Goal: Obtain resource: Obtain resource

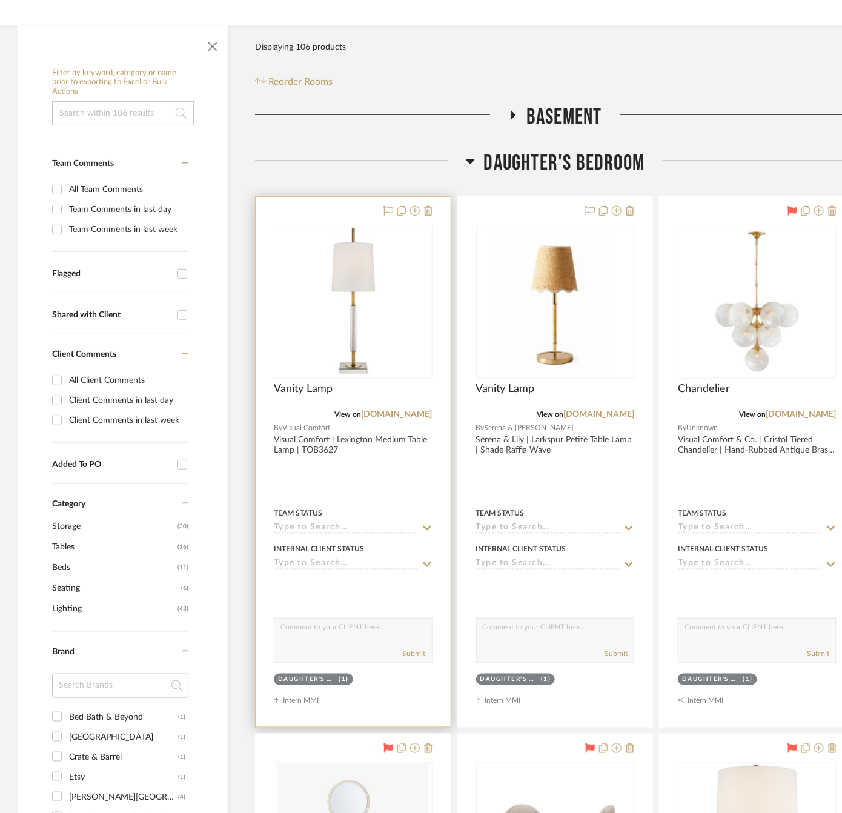
scroll to position [182, 0]
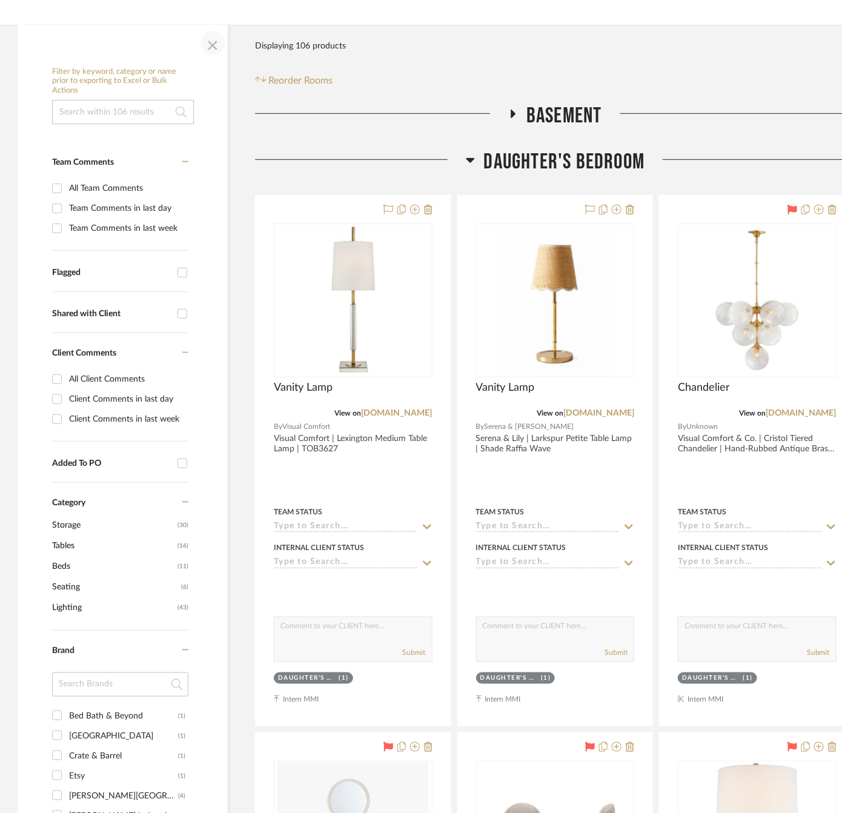
click at [213, 45] on span "button" at bounding box center [212, 42] width 29 height 29
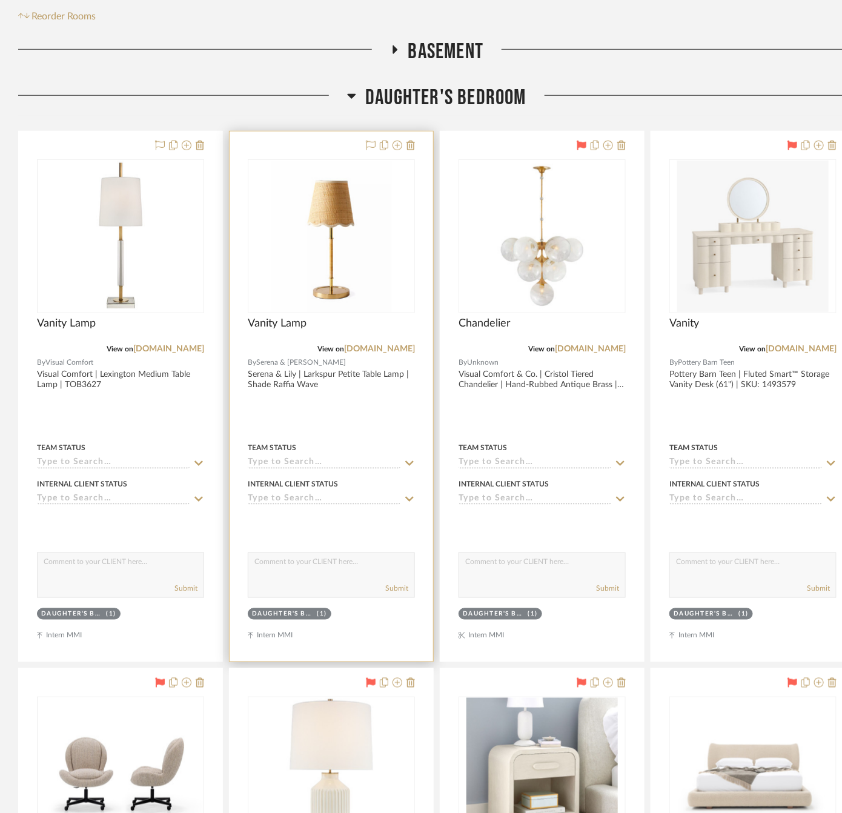
scroll to position [273, 0]
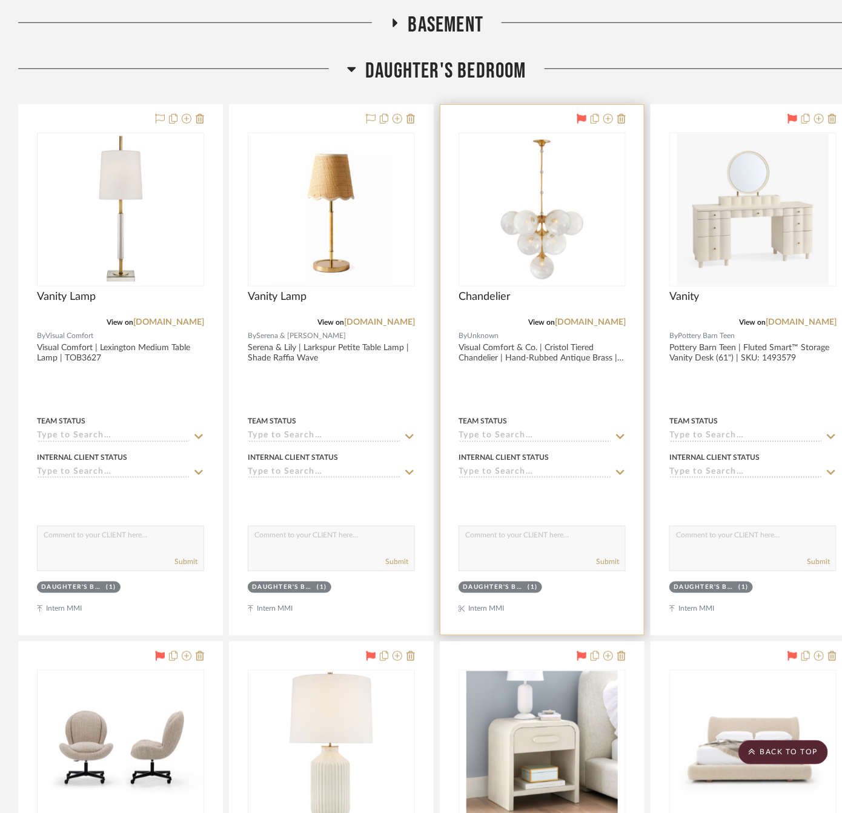
click at [547, 380] on div at bounding box center [541, 370] width 203 height 530
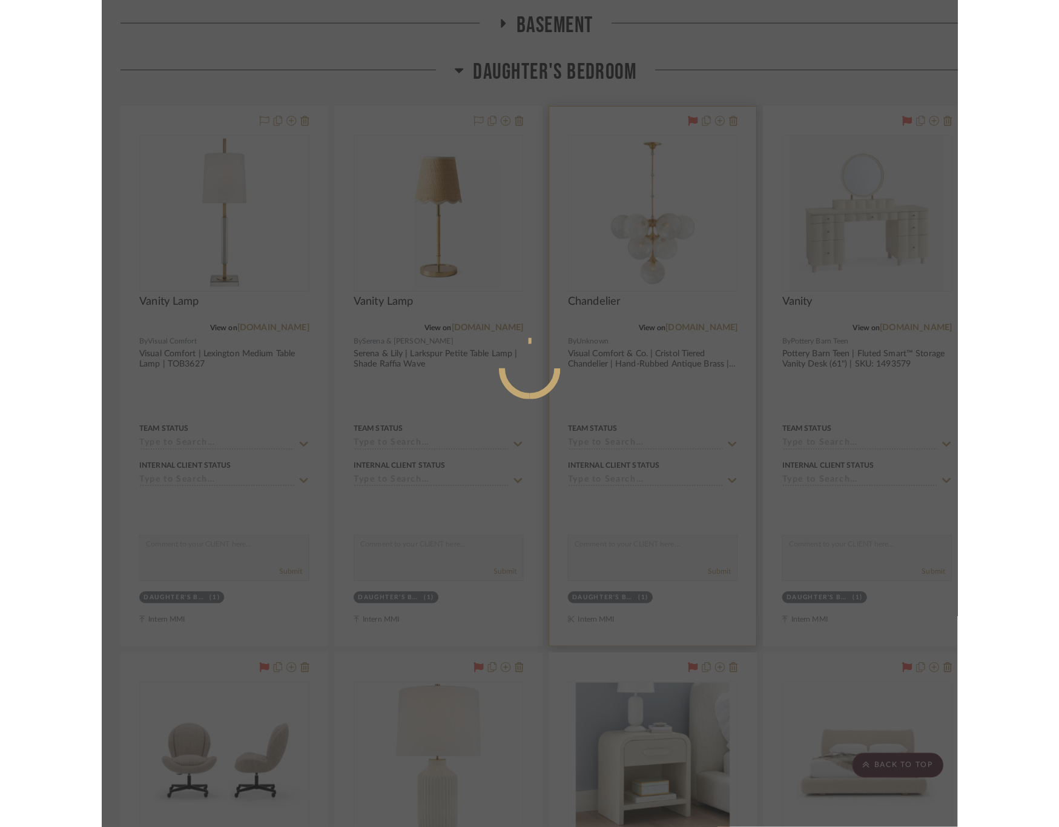
scroll to position [0, 0]
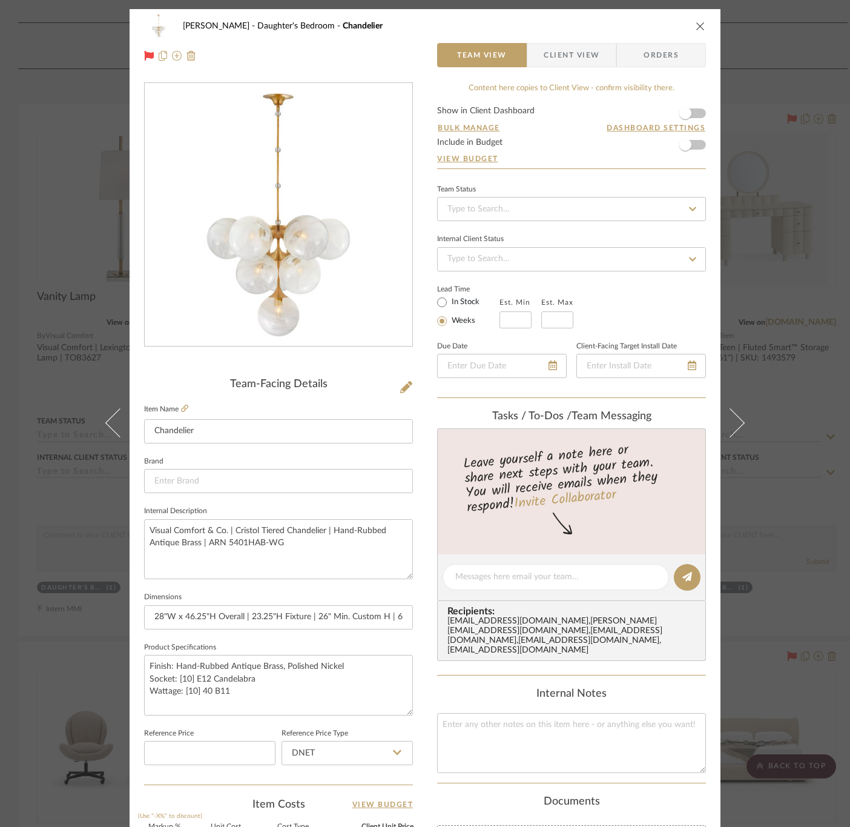
click at [557, 55] on span "Client View" at bounding box center [572, 55] width 56 height 24
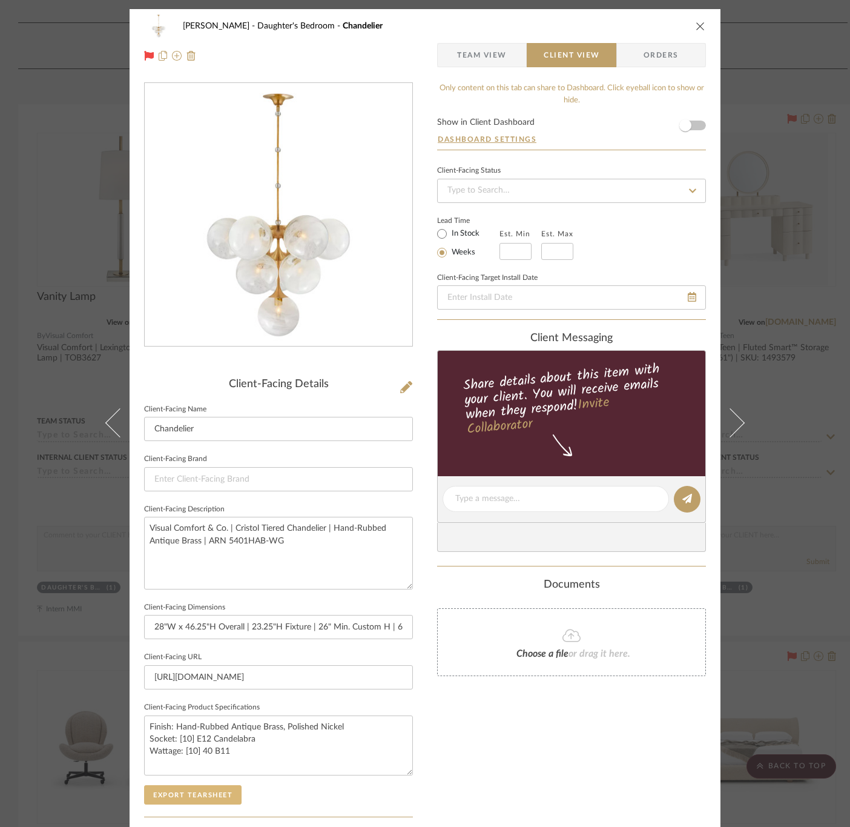
click at [219, 798] on button "Export Tearsheet" at bounding box center [193, 794] width 98 height 19
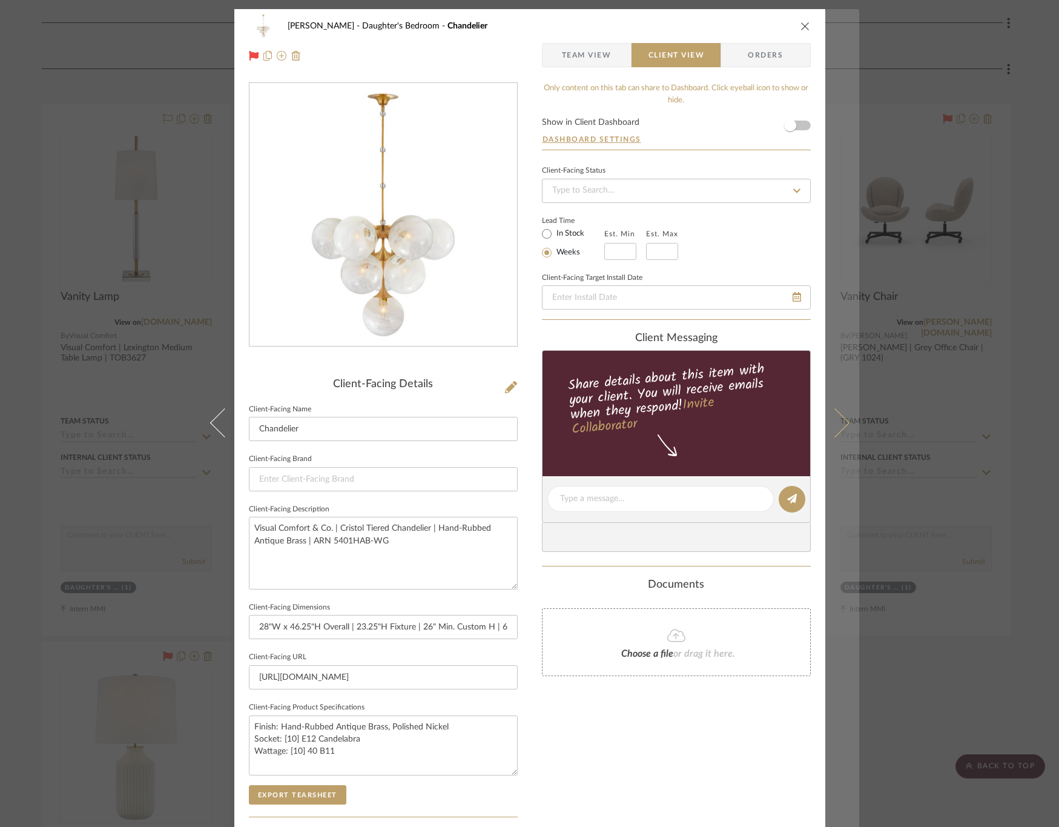
click at [832, 412] on icon at bounding box center [834, 422] width 29 height 29
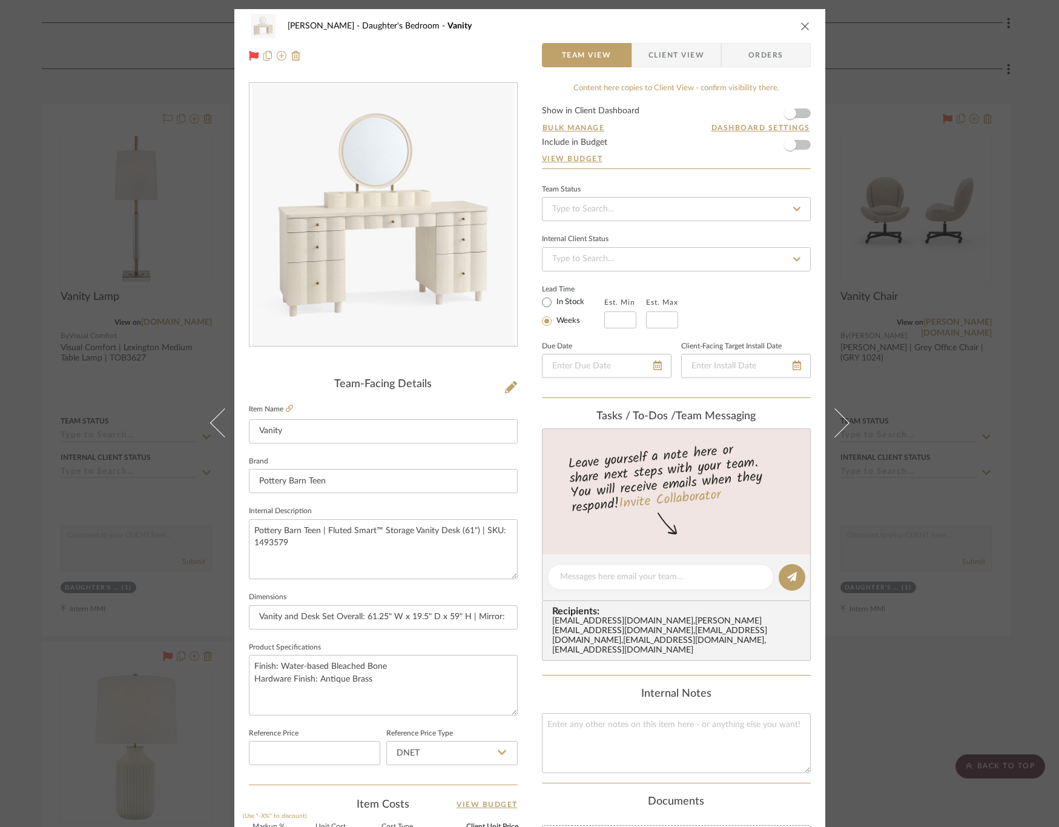
click at [682, 62] on span "Client View" at bounding box center [677, 55] width 56 height 24
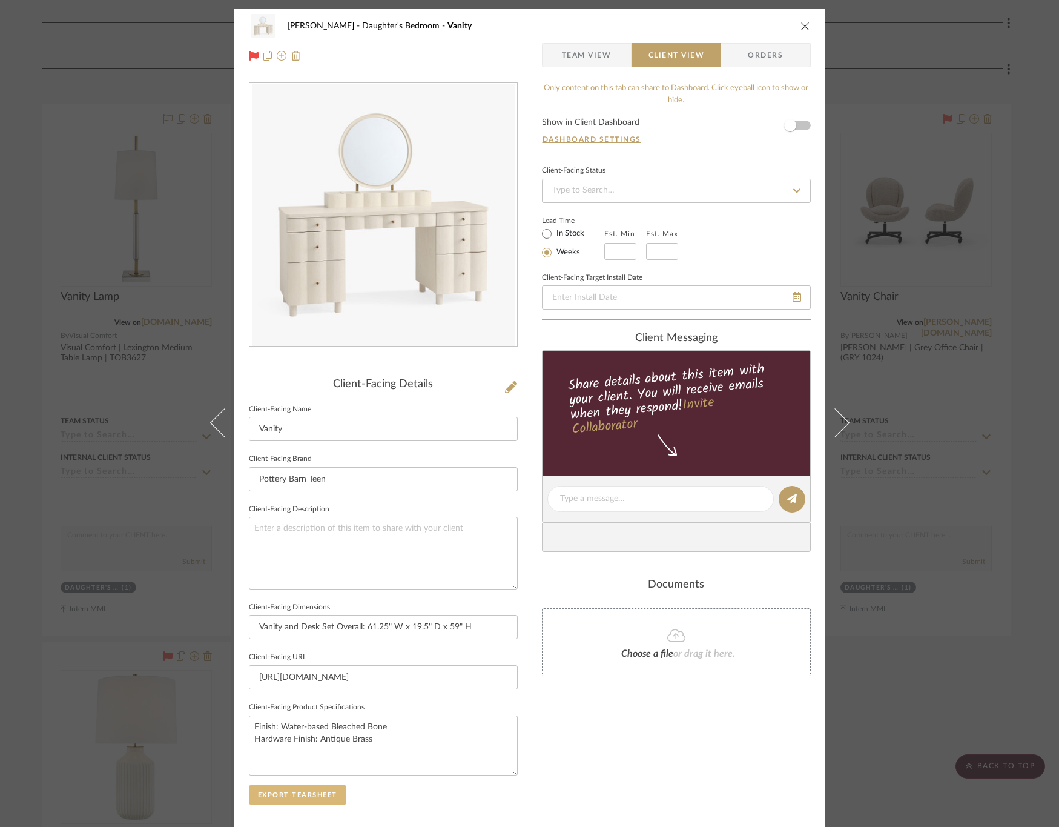
click at [297, 796] on button "Export Tearsheet" at bounding box center [298, 794] width 98 height 19
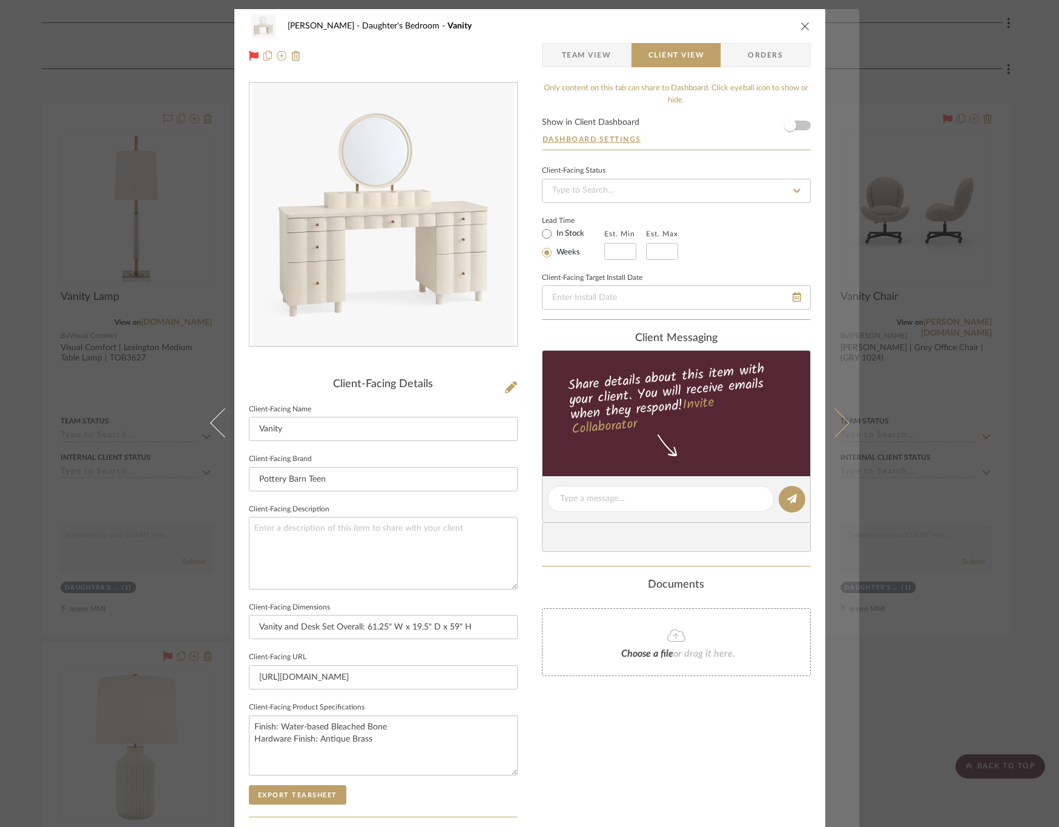
click at [836, 426] on icon at bounding box center [834, 422] width 29 height 29
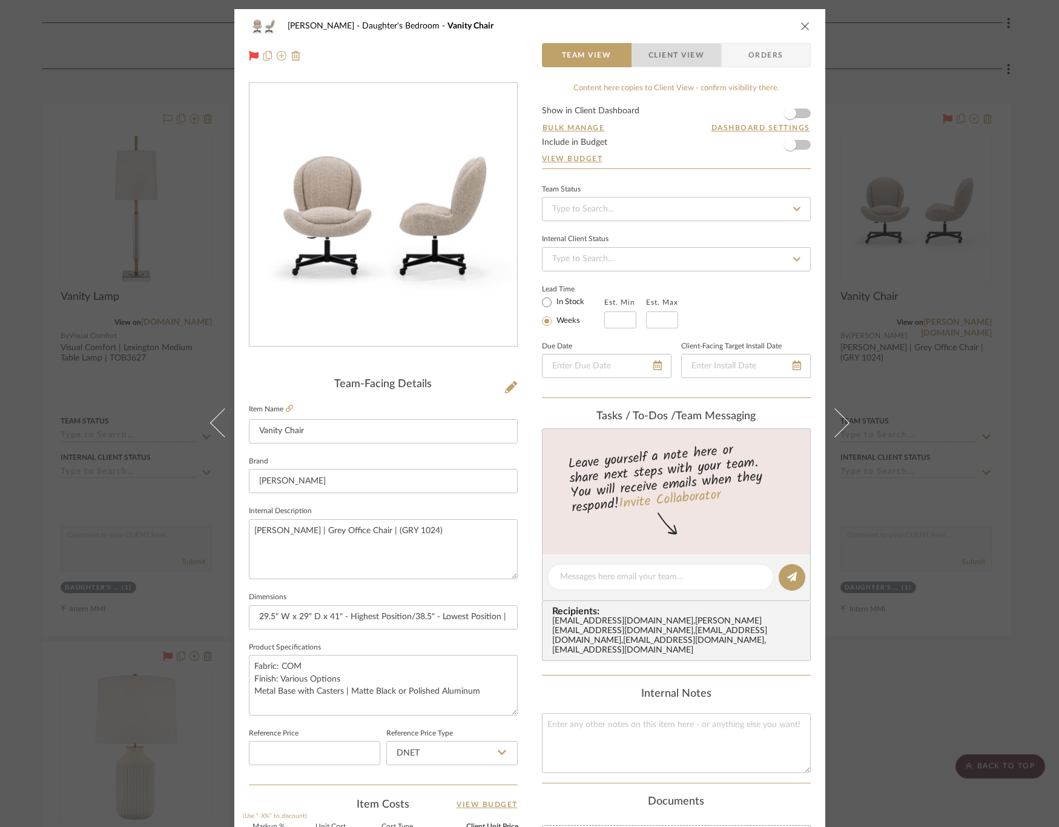
click at [678, 57] on span "Client View" at bounding box center [677, 55] width 56 height 24
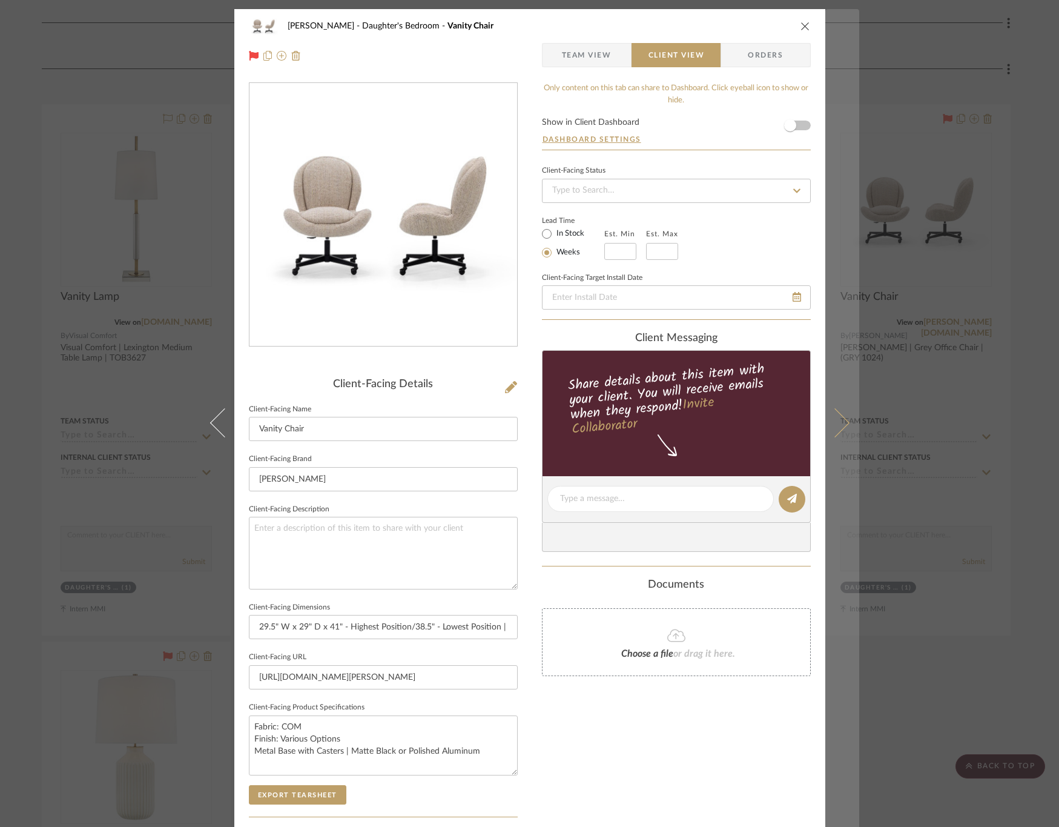
click at [840, 413] on button at bounding box center [842, 422] width 34 height 827
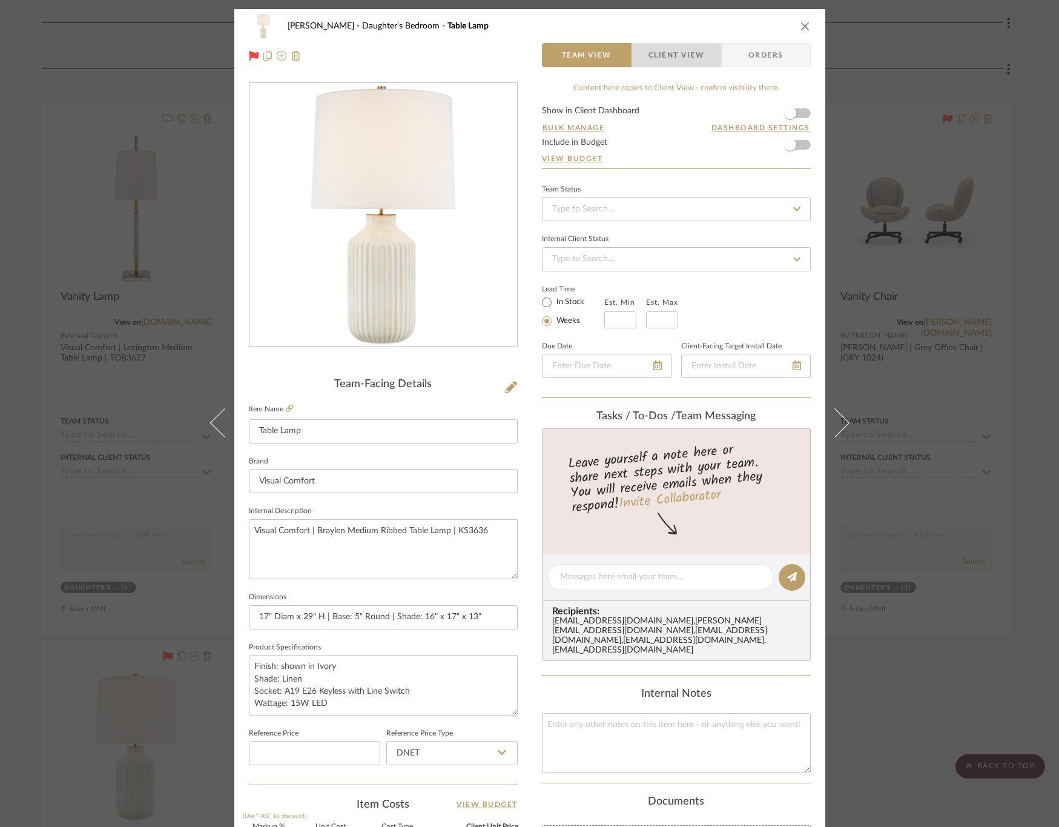
click at [674, 53] on span "Client View" at bounding box center [677, 55] width 56 height 24
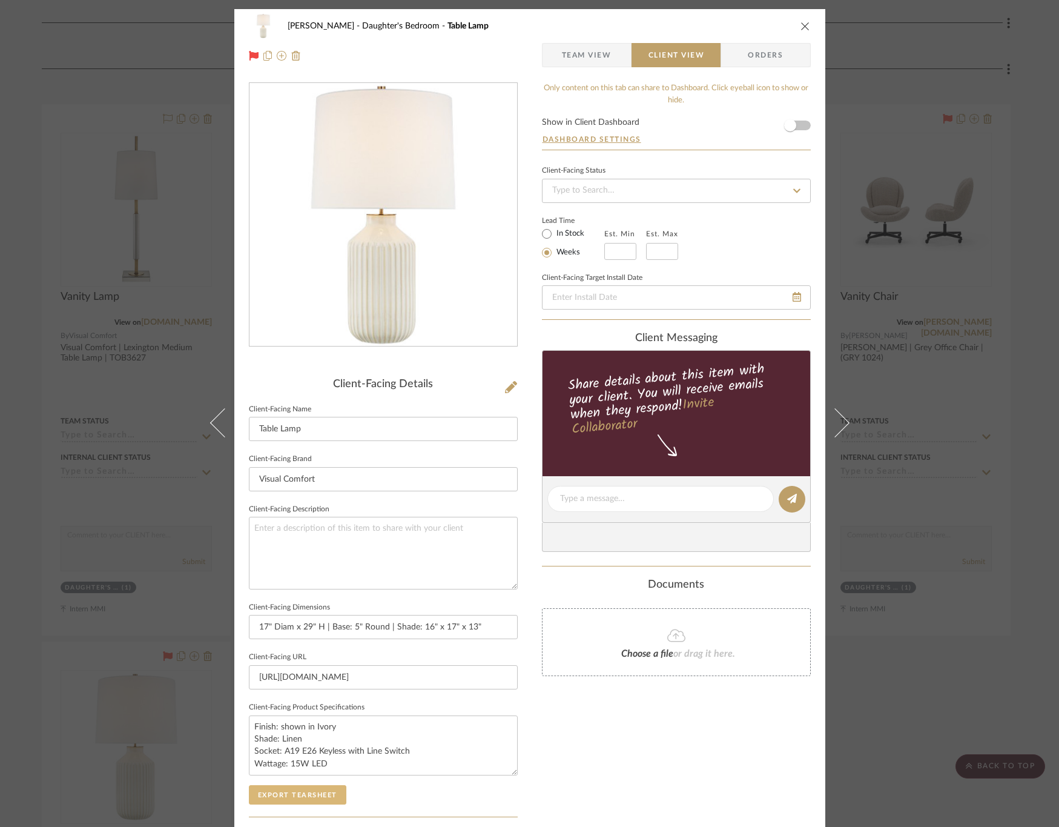
click at [299, 796] on button "Export Tearsheet" at bounding box center [298, 794] width 98 height 19
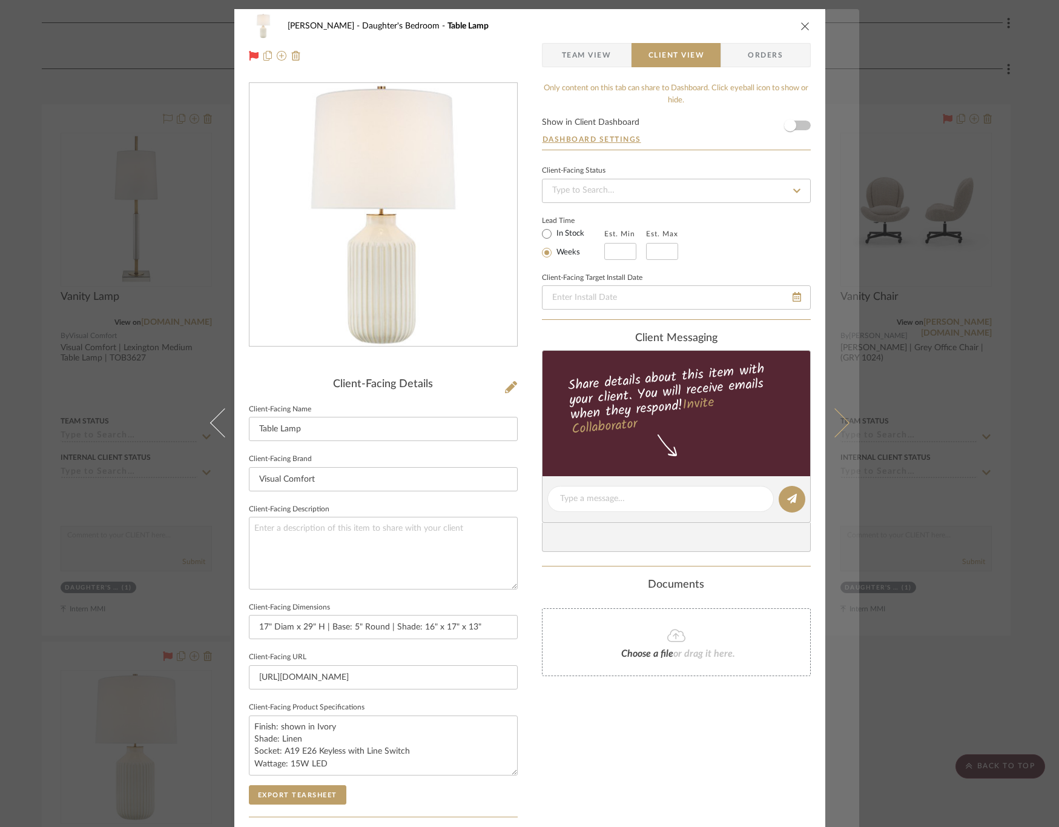
click at [841, 413] on button at bounding box center [842, 422] width 34 height 827
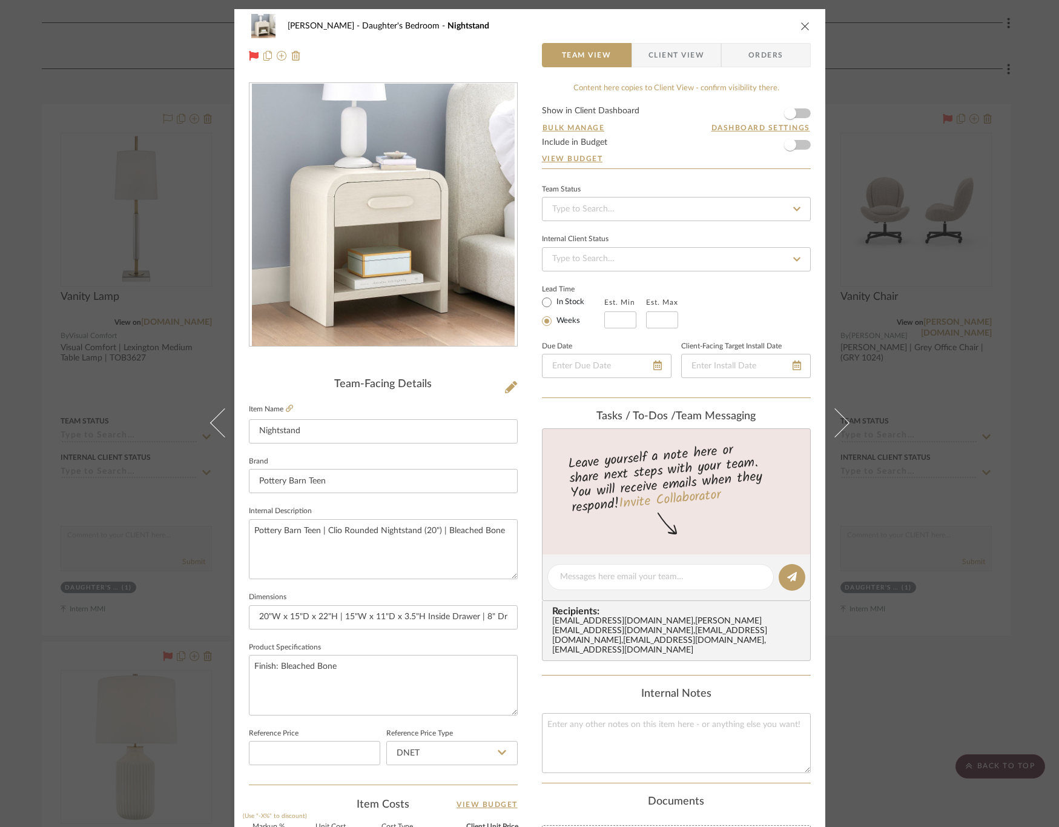
click at [687, 56] on span "Client View" at bounding box center [677, 55] width 56 height 24
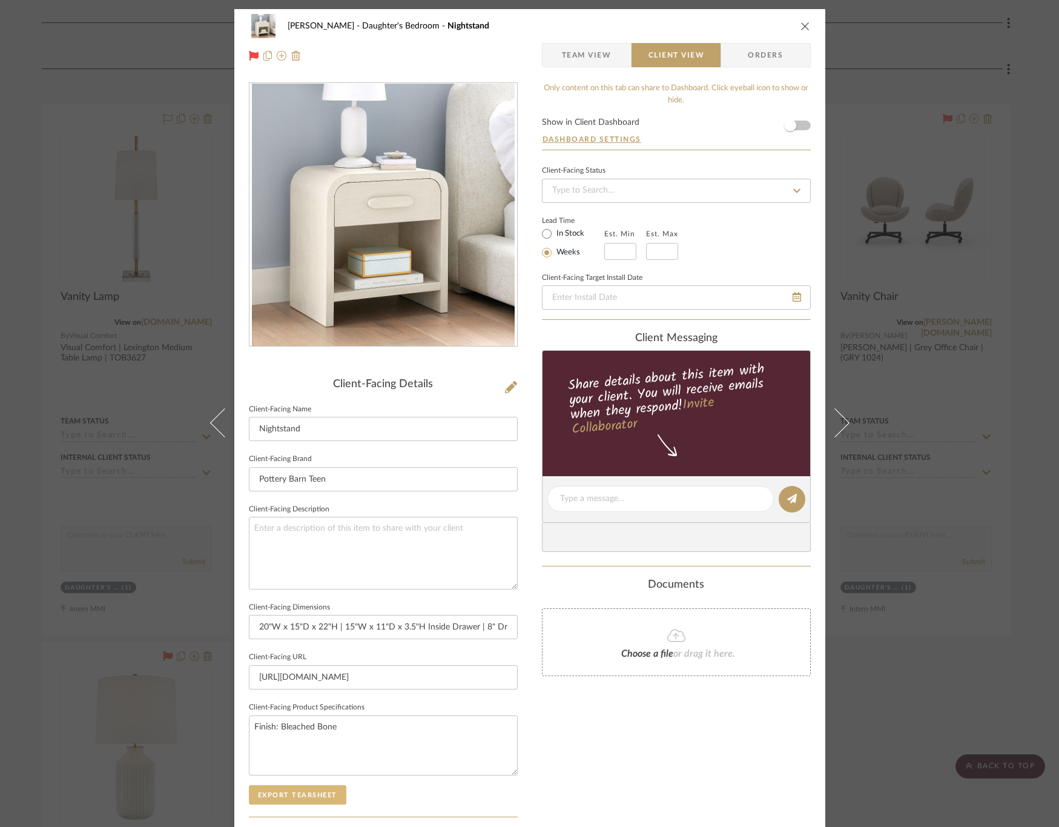
click at [332, 789] on button "Export Tearsheet" at bounding box center [298, 794] width 98 height 19
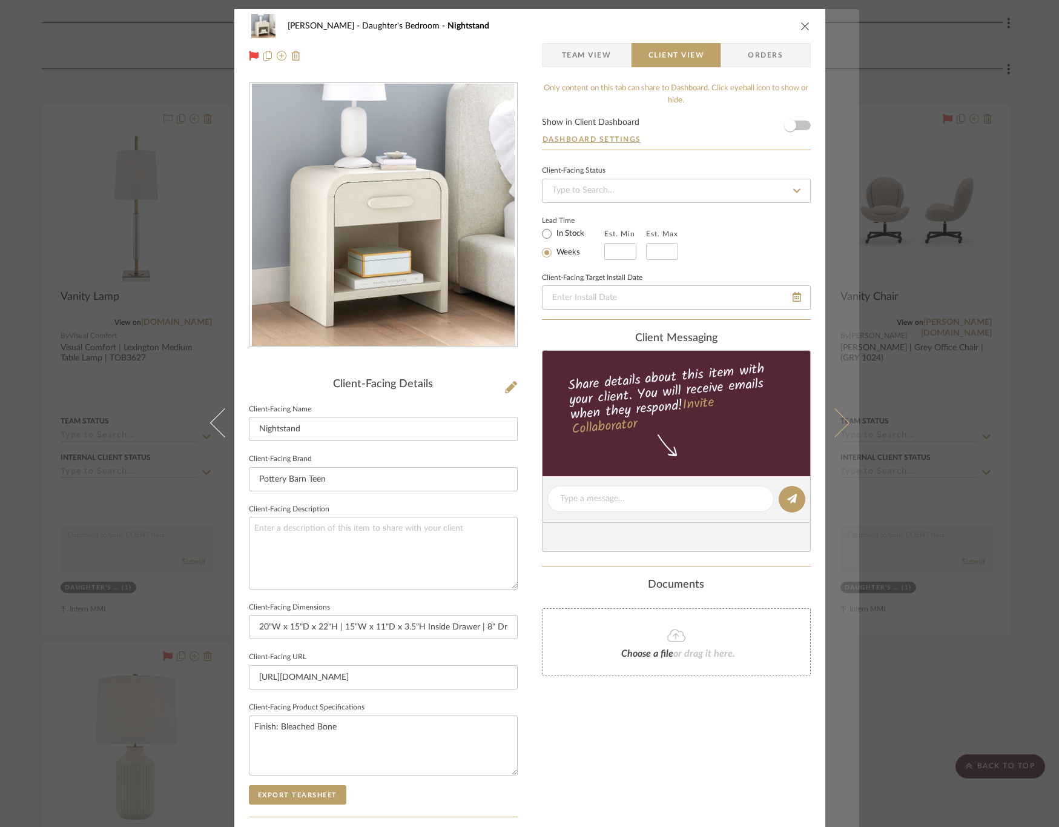
click at [840, 405] on button at bounding box center [842, 422] width 34 height 827
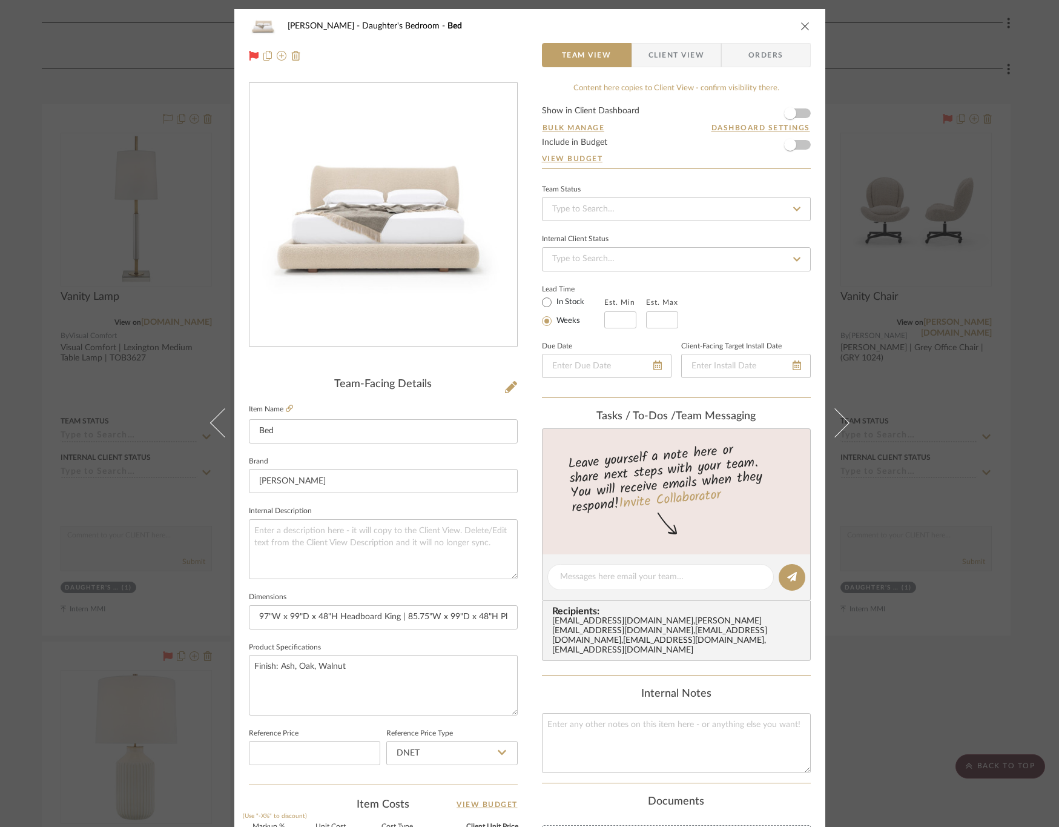
click at [649, 47] on span "Client View" at bounding box center [677, 55] width 56 height 24
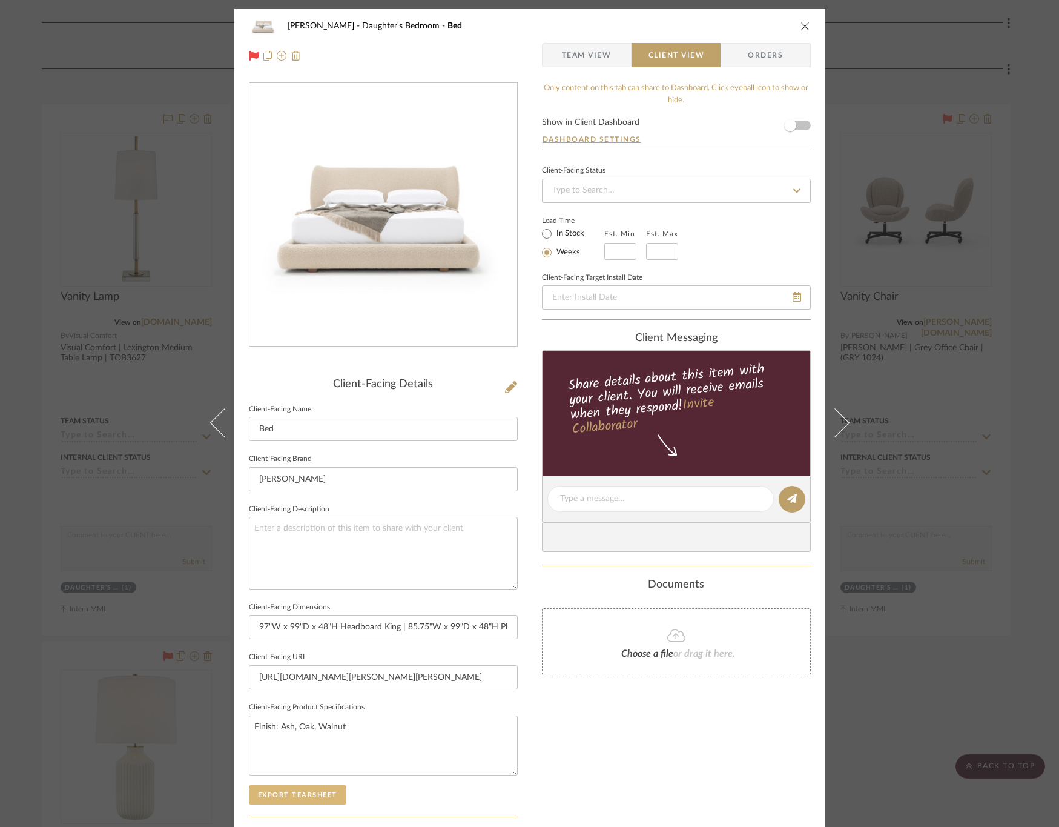
click at [318, 791] on button "Export Tearsheet" at bounding box center [298, 794] width 98 height 19
